Goal: Information Seeking & Learning: Learn about a topic

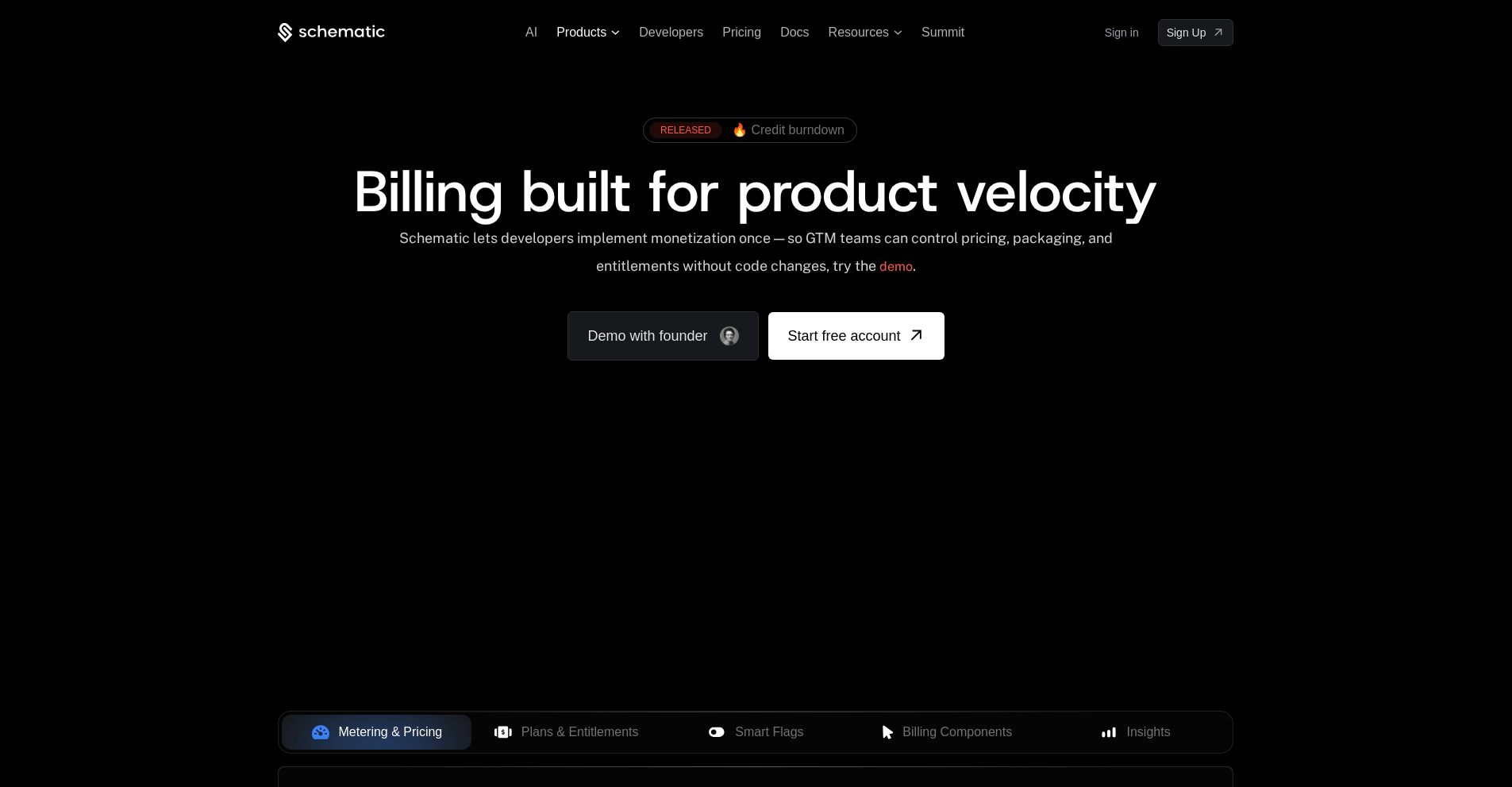
click at [600, 34] on span "Products" at bounding box center [581, 32] width 50 height 14
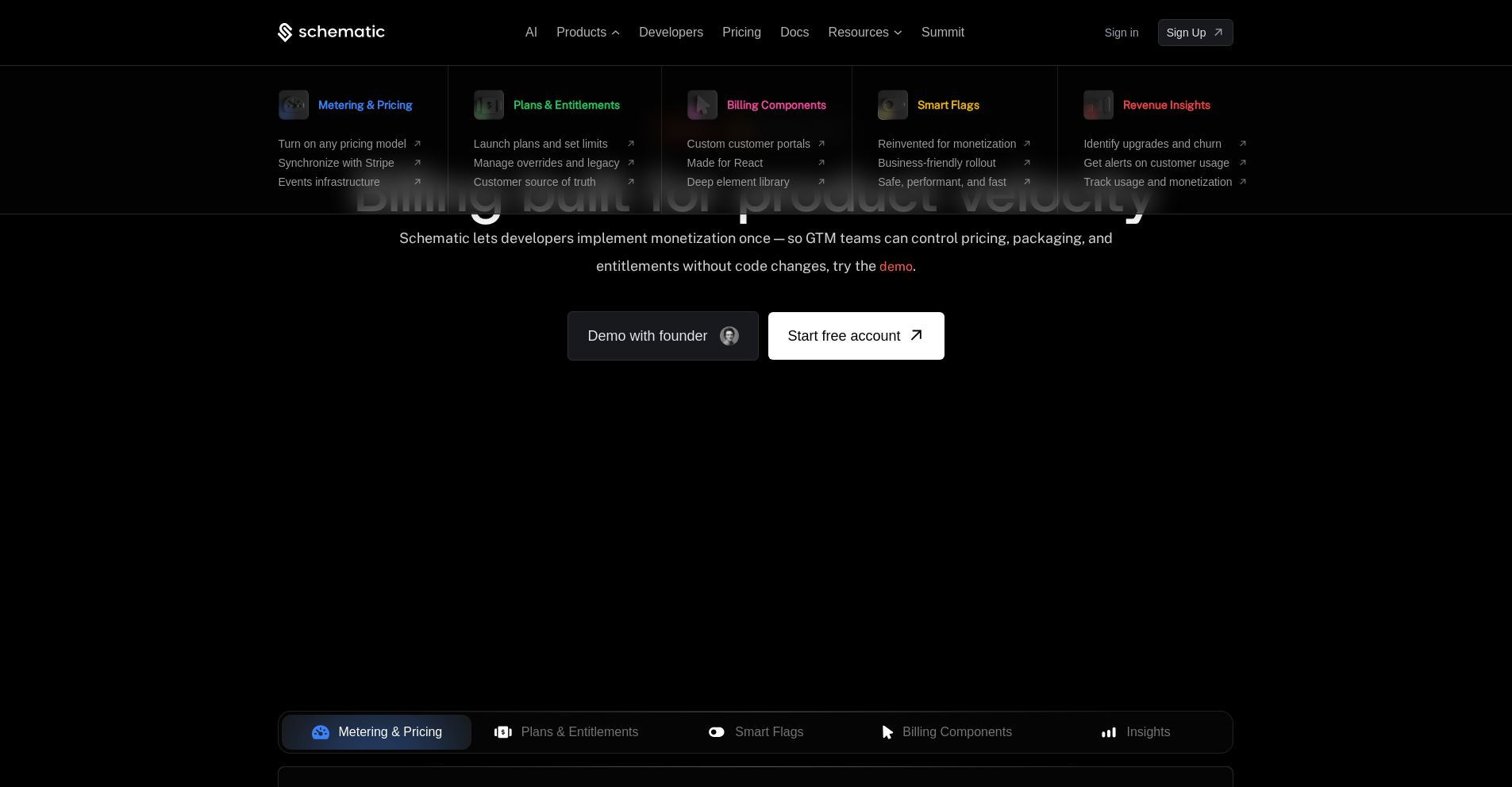
click at [1173, 282] on div "Schematic lets developers implement monetization once — so GTM teams can contro…" at bounding box center [756, 257] width 956 height 56
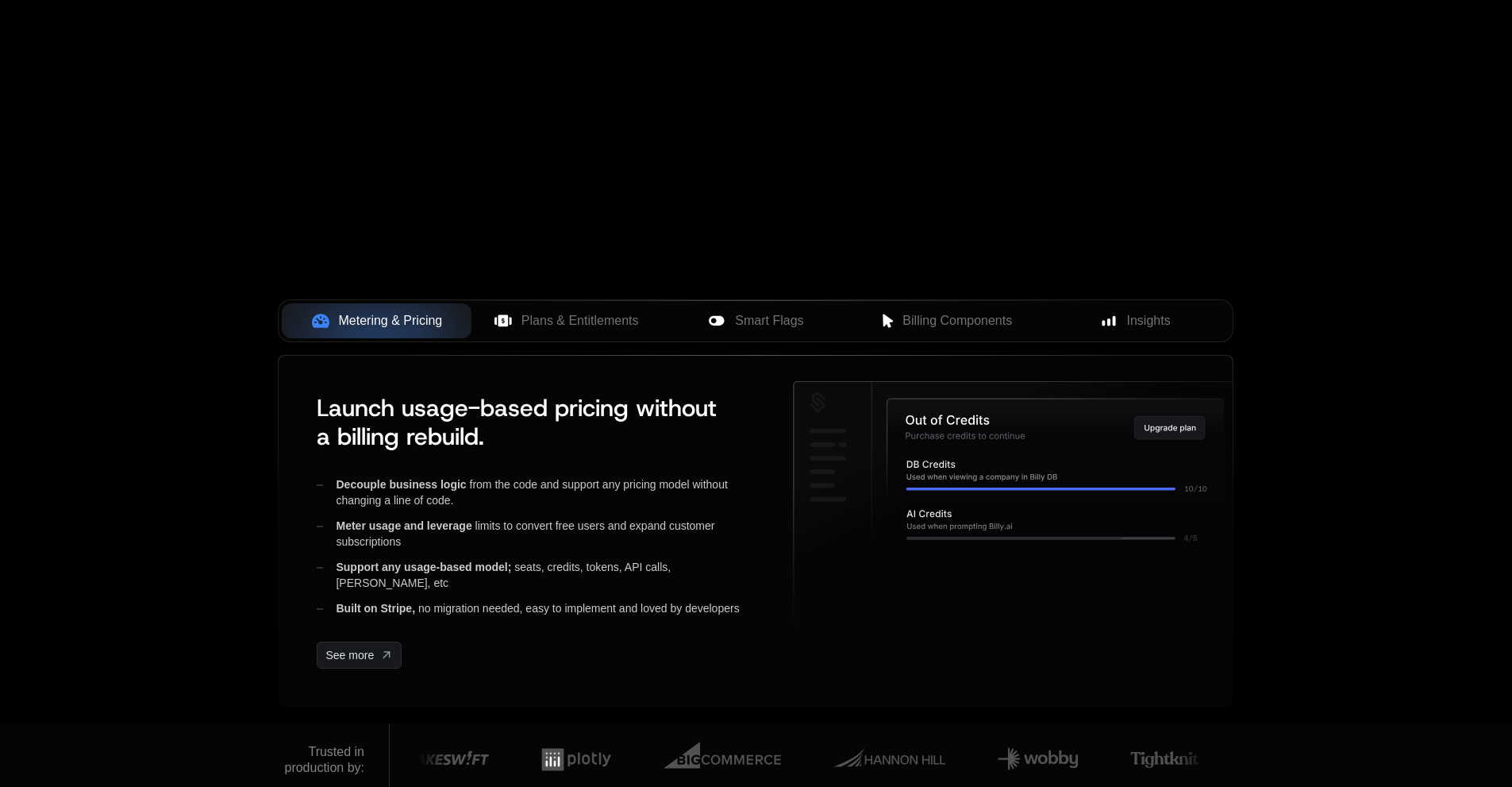
scroll to position [556, 0]
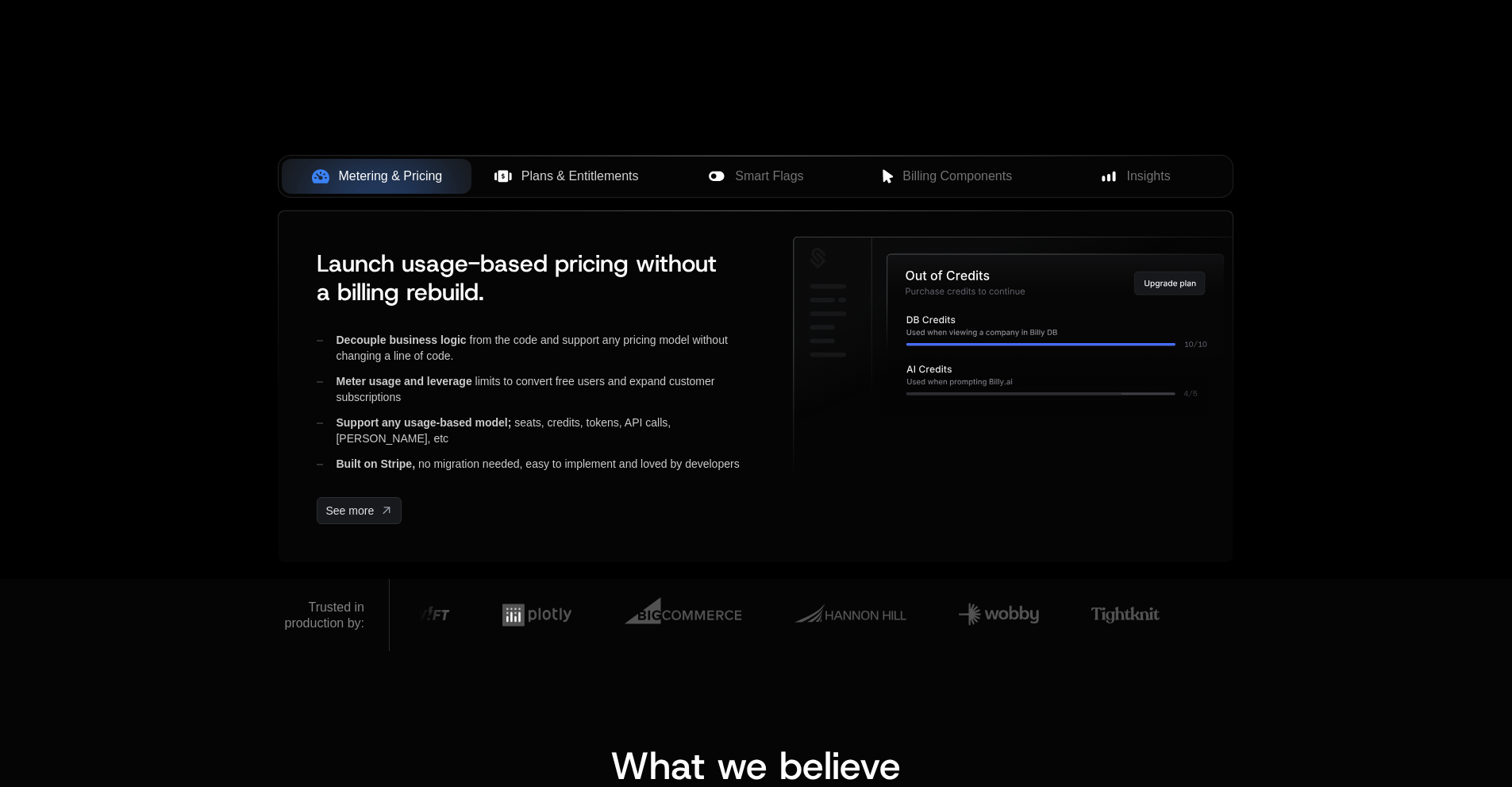
click at [621, 175] on span "Plans & Entitlements" at bounding box center [580, 176] width 118 height 19
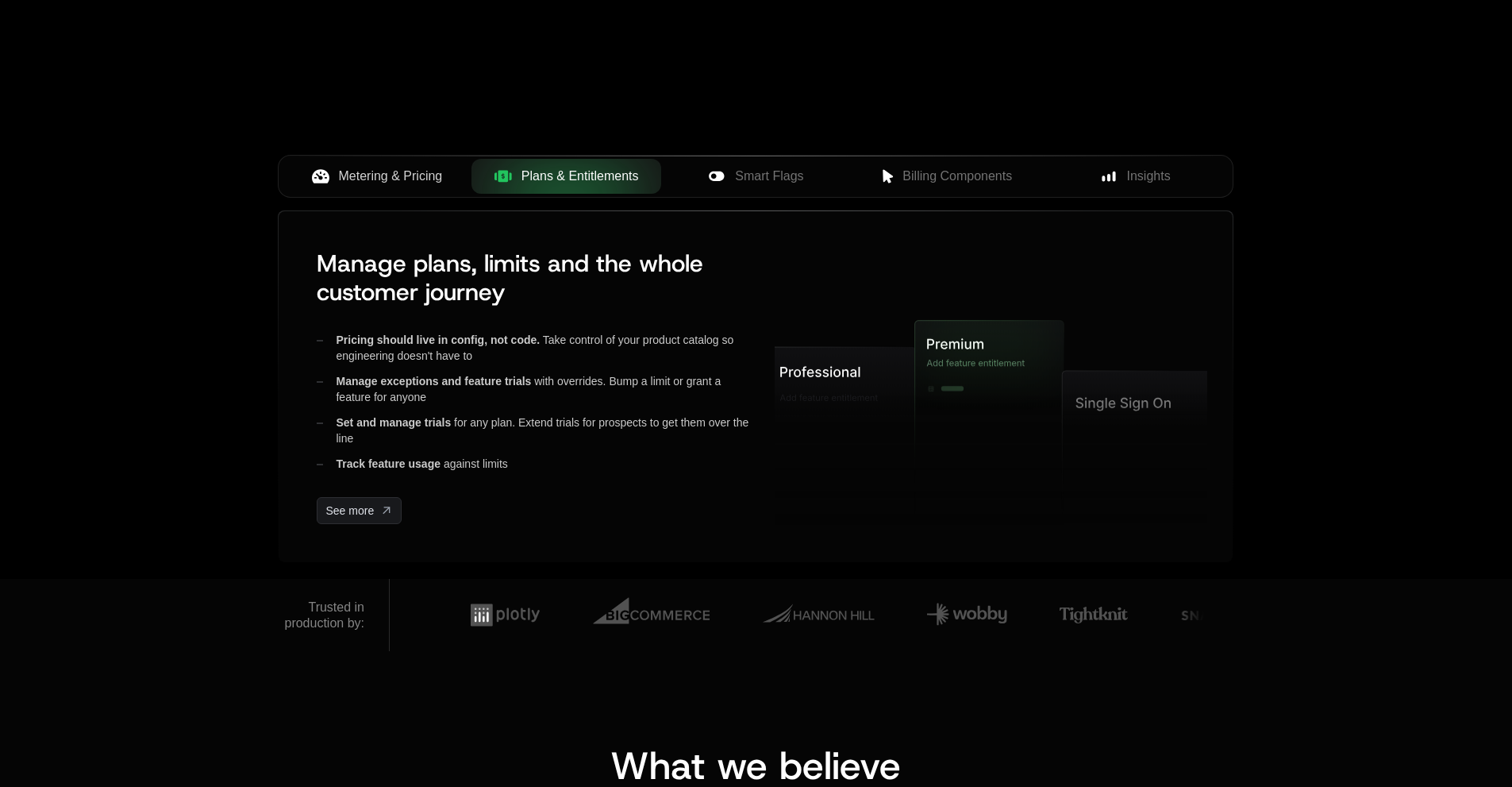
click at [359, 175] on span "Metering & Pricing" at bounding box center [390, 176] width 104 height 19
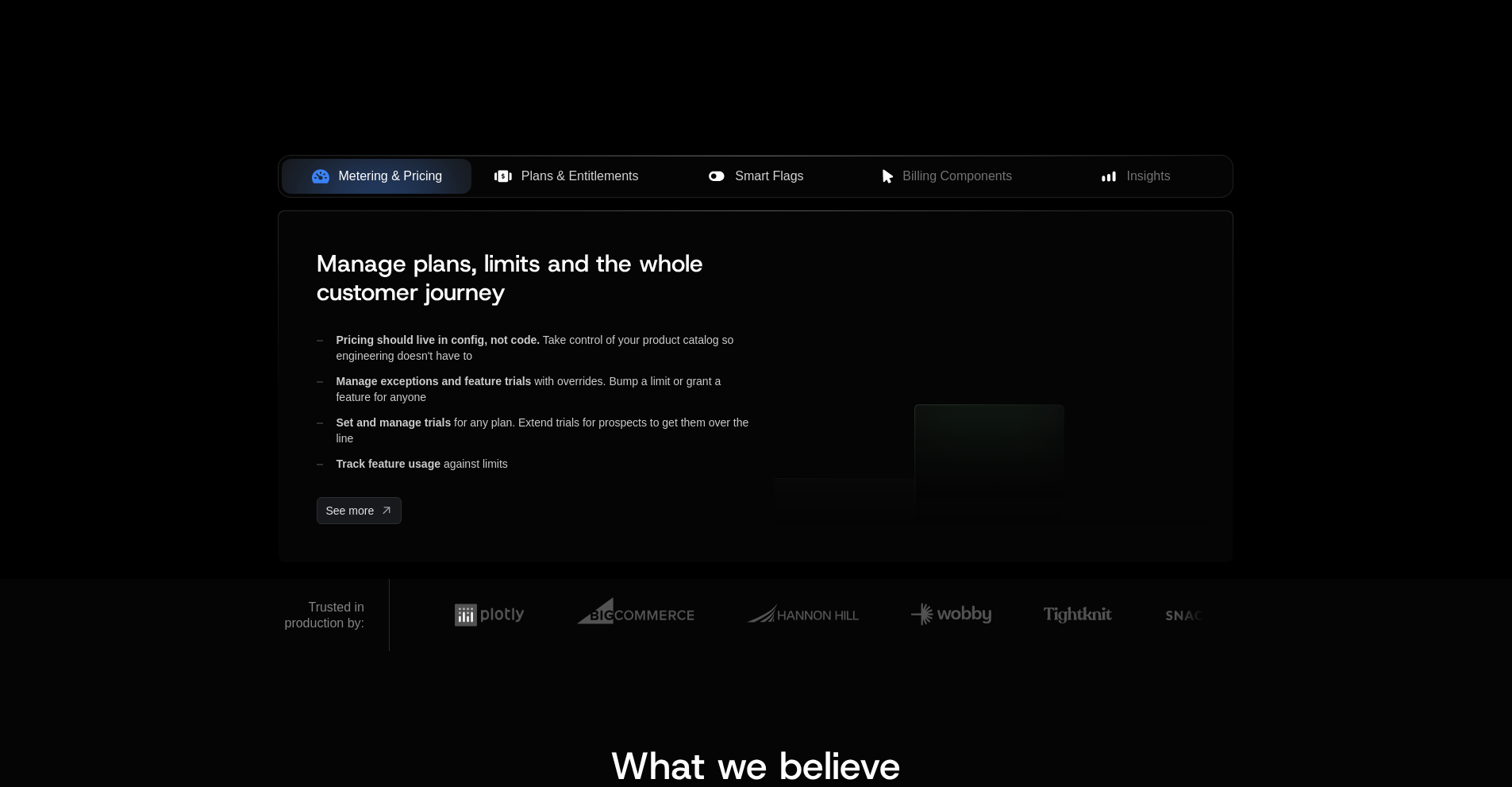
click at [743, 183] on span "Smart Flags" at bounding box center [769, 176] width 68 height 19
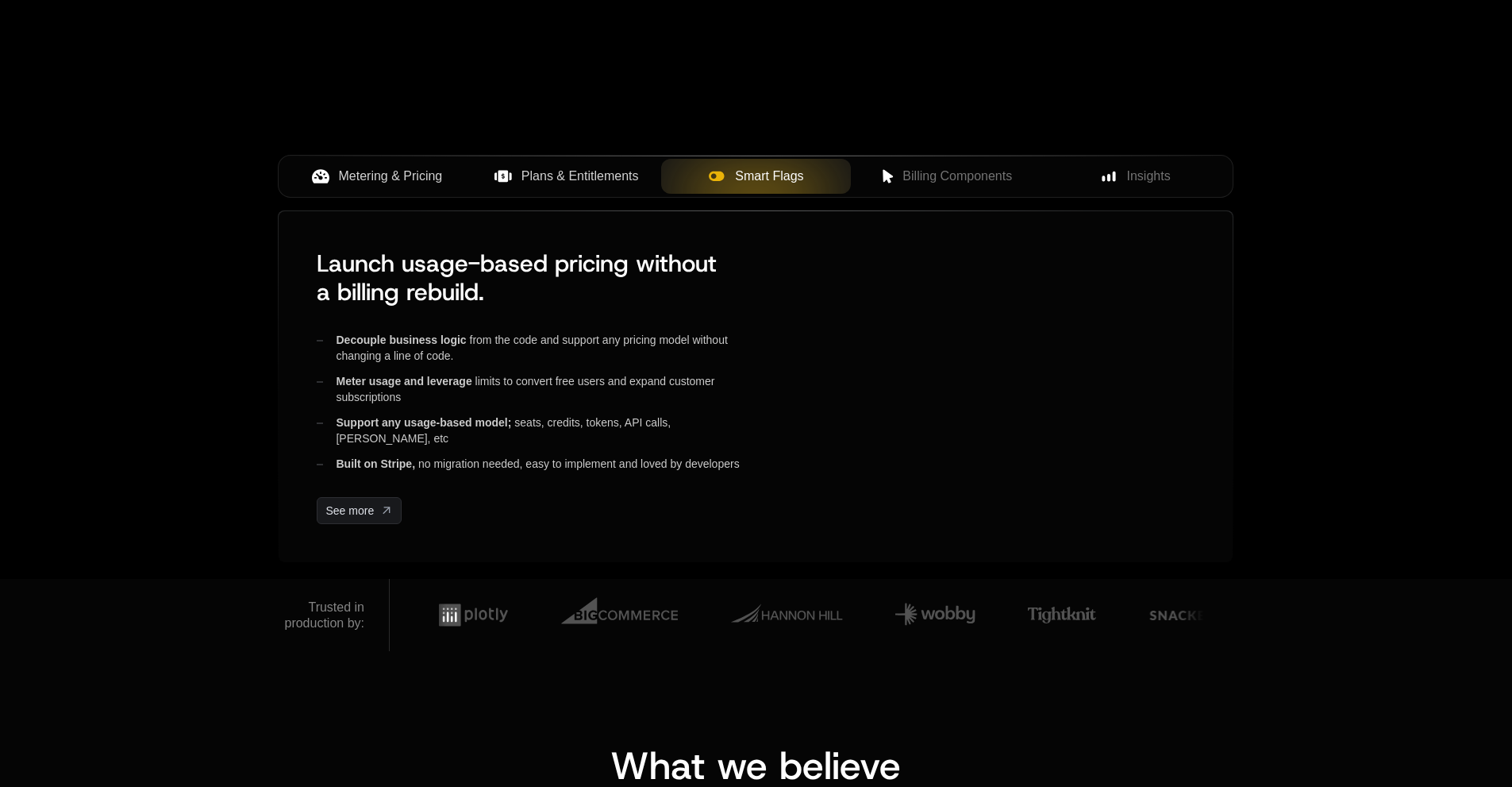
click at [399, 173] on span "Metering & Pricing" at bounding box center [390, 176] width 104 height 19
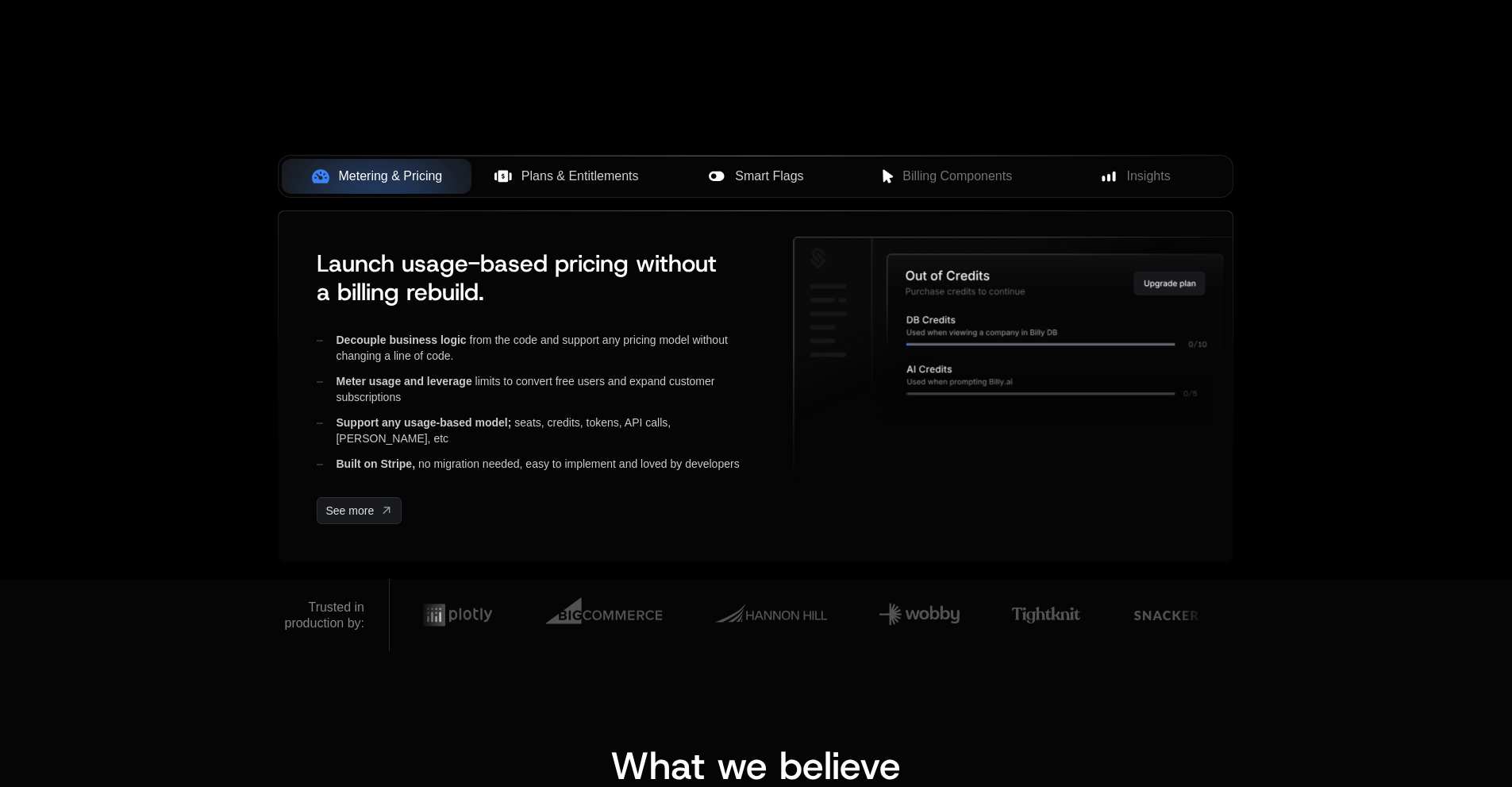
scroll to position [0, 0]
